Goal: Book appointment/travel/reservation

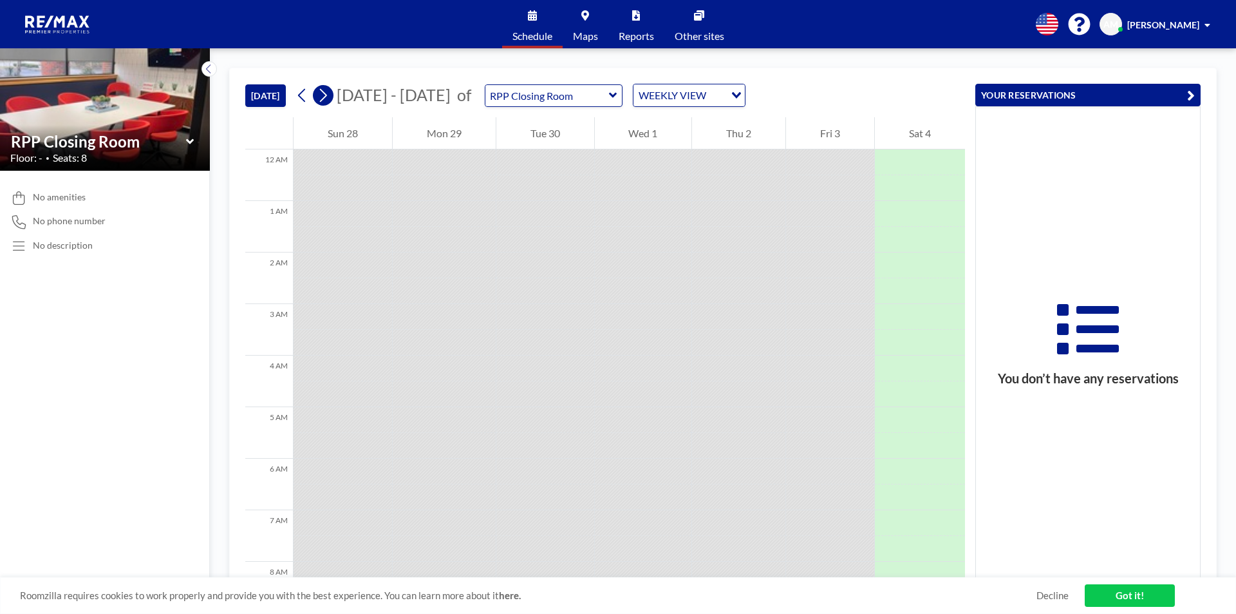
click at [327, 95] on icon at bounding box center [323, 95] width 12 height 19
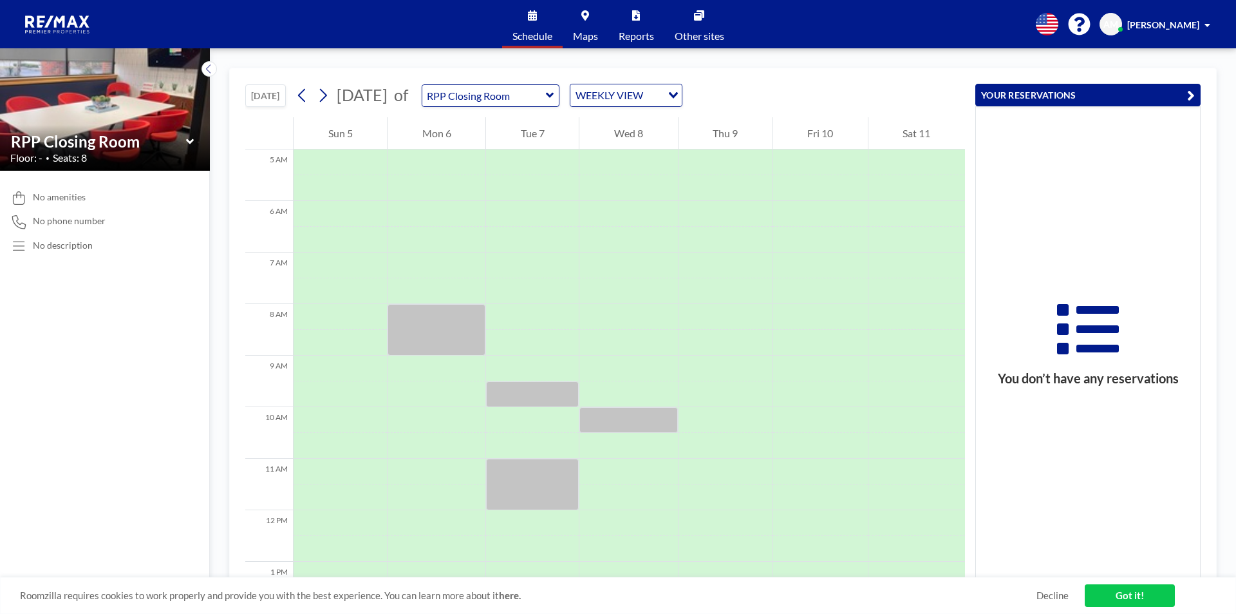
scroll to position [386, 0]
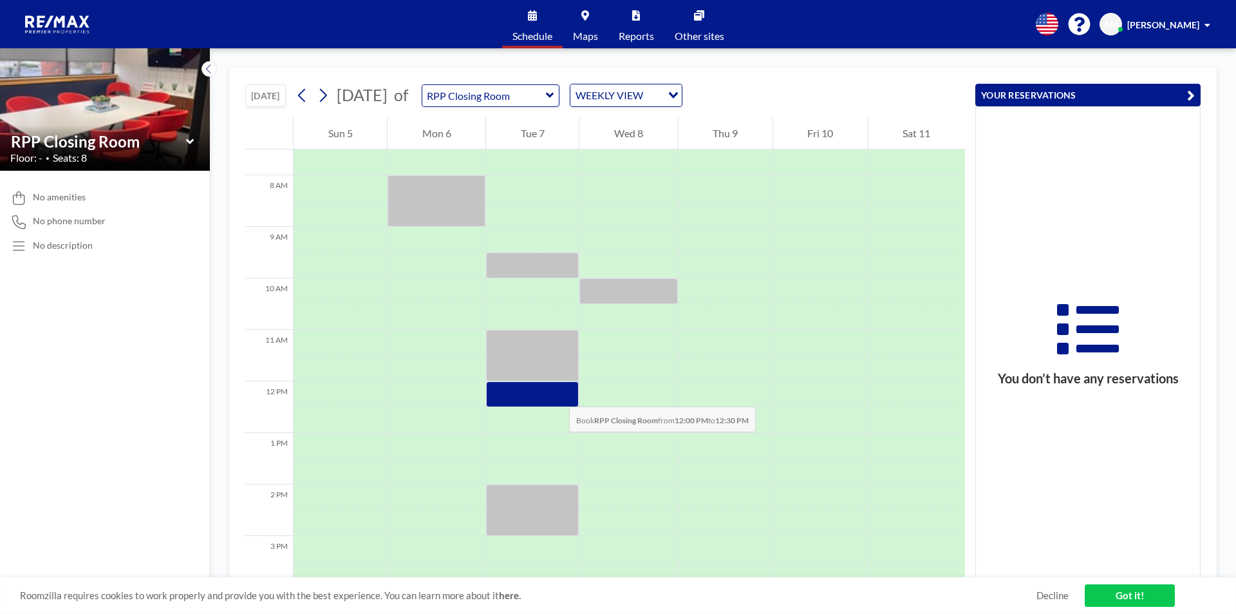
click at [556, 393] on div at bounding box center [532, 394] width 93 height 26
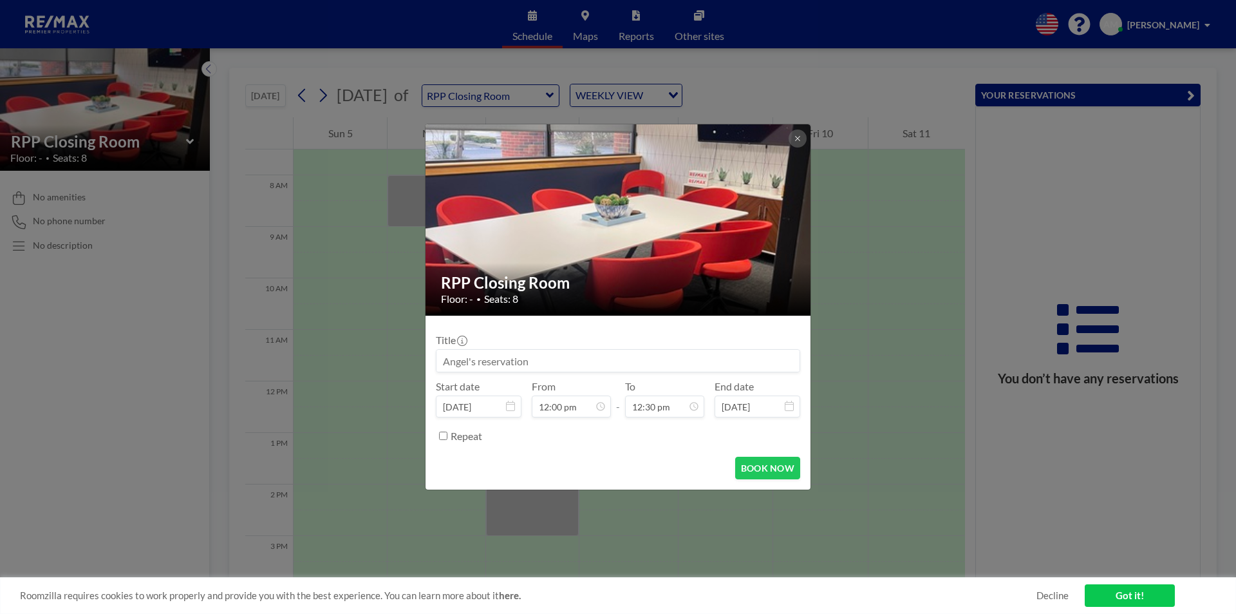
click at [516, 357] on input at bounding box center [618, 361] width 363 height 22
paste input "[PERSON_NAME]/Heard -P- QKY-33850 Envoy"
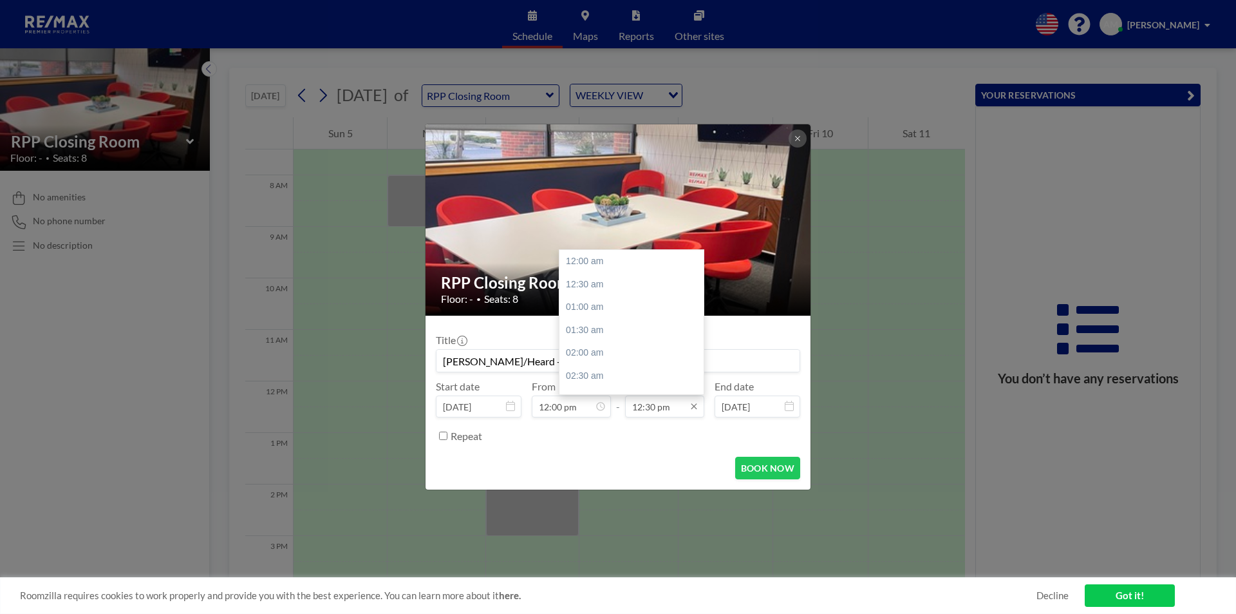
scroll to position [573, 0]
type input "[PERSON_NAME]/Heard -P- QKY-33850 Envoy"
click at [673, 408] on input "12:30 pm" at bounding box center [664, 406] width 79 height 22
click at [597, 283] on div "01:00 pm" at bounding box center [635, 283] width 151 height 23
type input "01:00 pm"
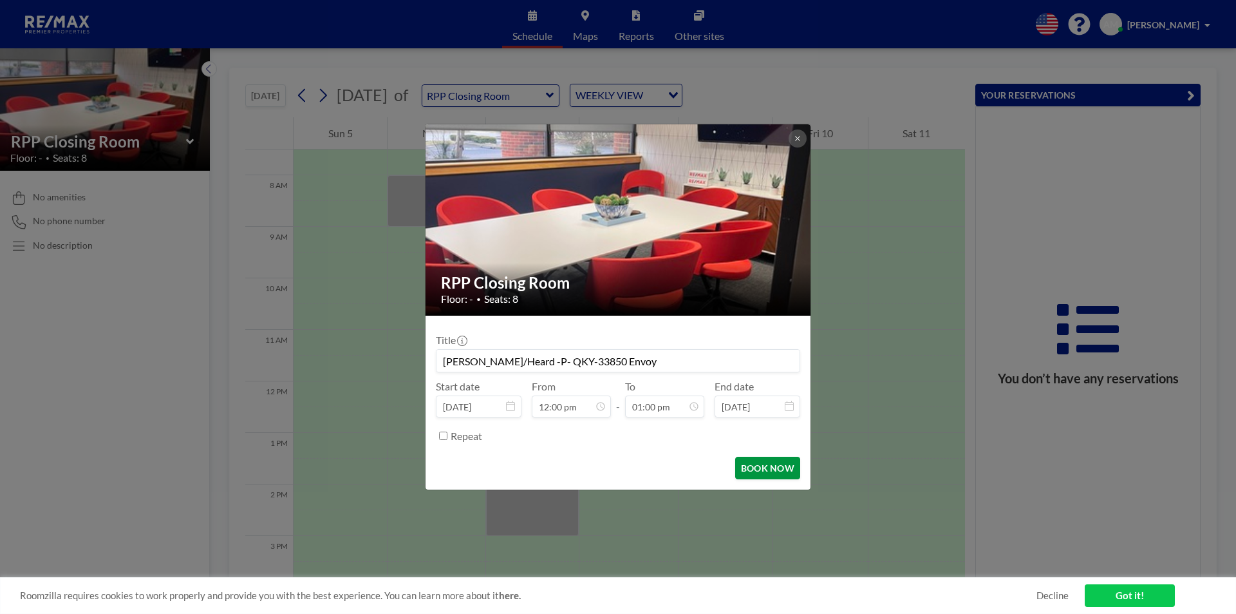
click at [755, 461] on button "BOOK NOW" at bounding box center [767, 468] width 65 height 23
